Goal: Find specific page/section: Find specific page/section

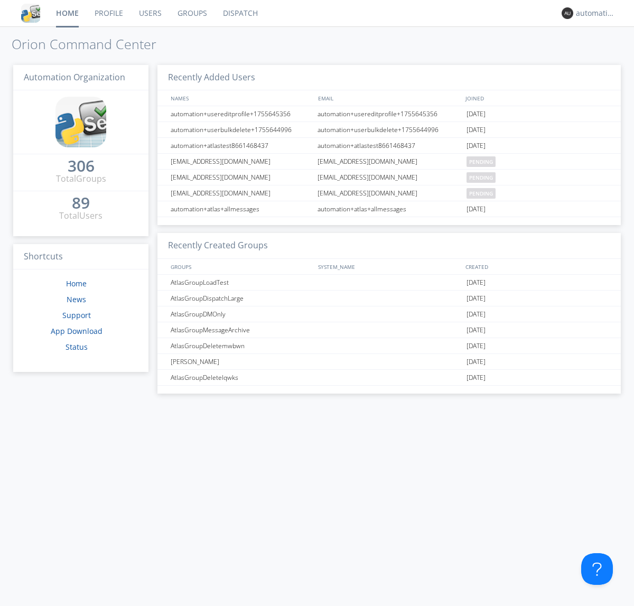
click at [239, 13] on link "Dispatch" at bounding box center [240, 13] width 51 height 26
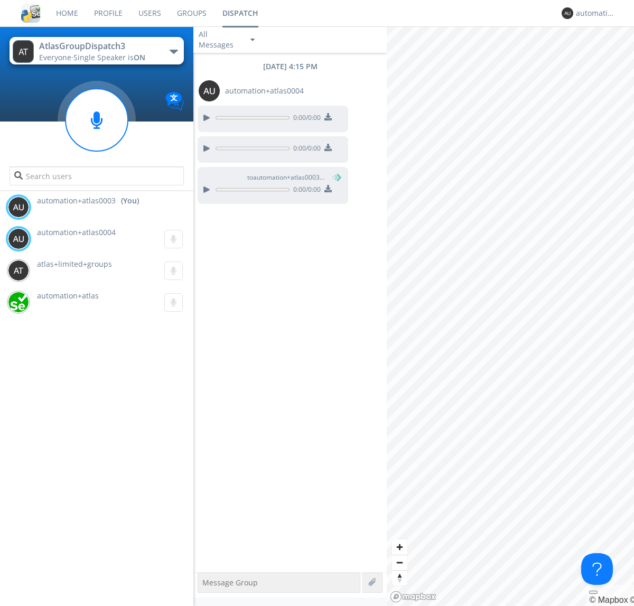
click at [173, 51] on div "button" at bounding box center [174, 52] width 8 height 4
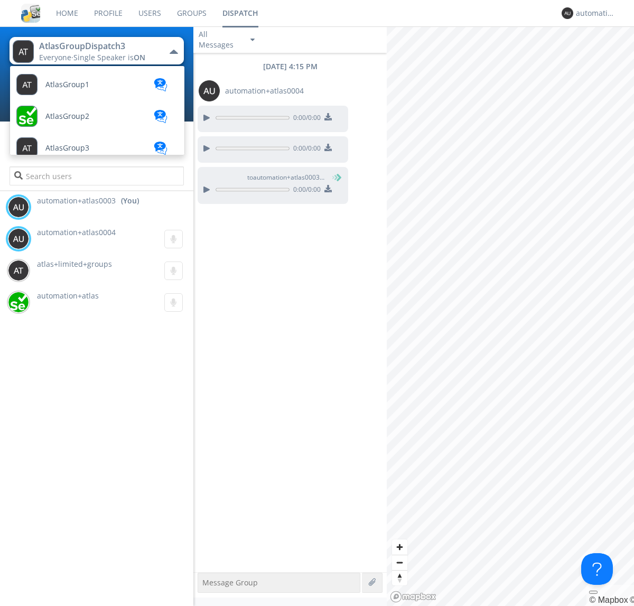
click at [80, 89] on span "AtlasGroupDispatch" at bounding box center [67, 85] width 44 height 8
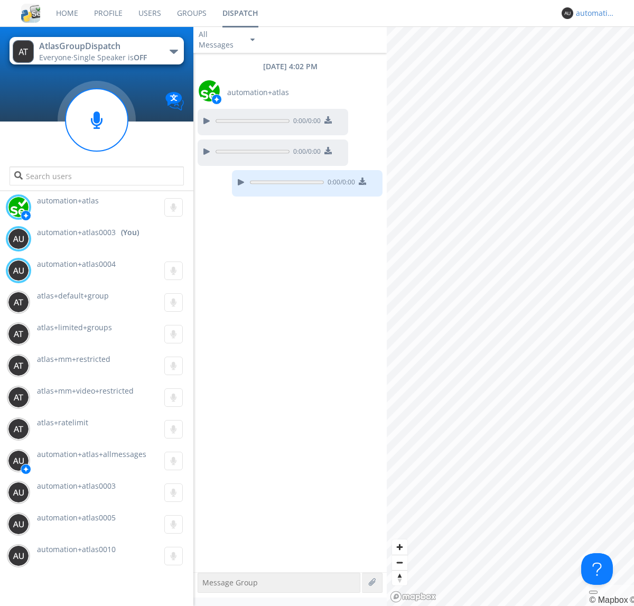
click at [593, 13] on div "automation+atlas0003" at bounding box center [596, 13] width 40 height 11
